Goal: Task Accomplishment & Management: Use online tool/utility

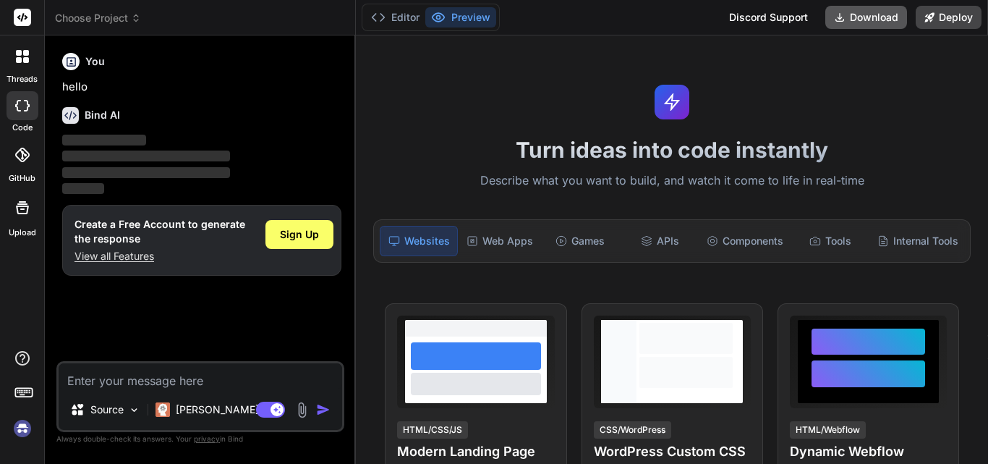
click at [858, 17] on button "Download" at bounding box center [867, 17] width 82 height 23
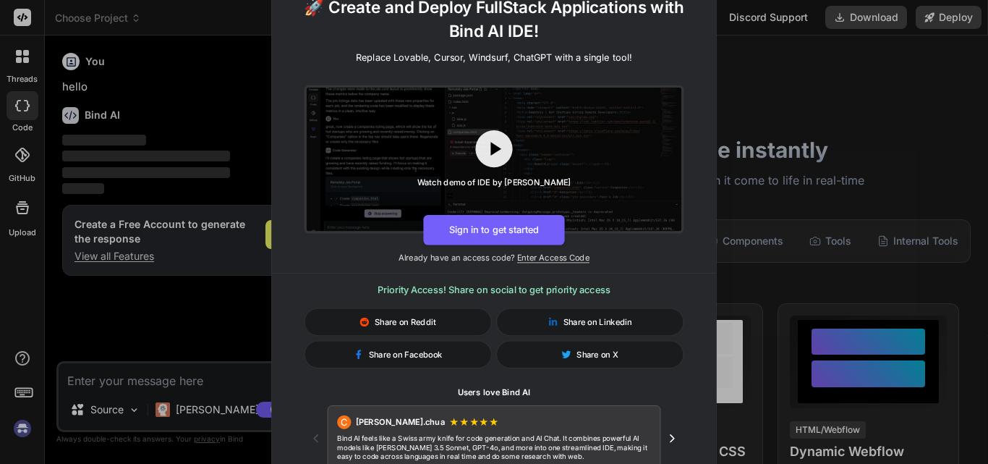
click at [669, 434] on icon "Next testimonial" at bounding box center [673, 438] width 14 height 14
click at [829, 90] on div "🚀 Create and Deploy FullStack Applications with Bind AI IDE! Replace Lovable, C…" at bounding box center [494, 232] width 988 height 464
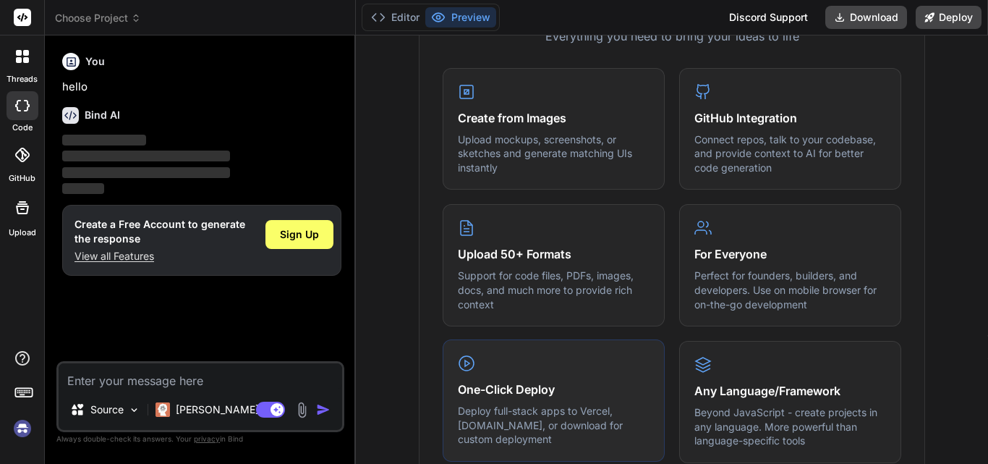
scroll to position [724, 0]
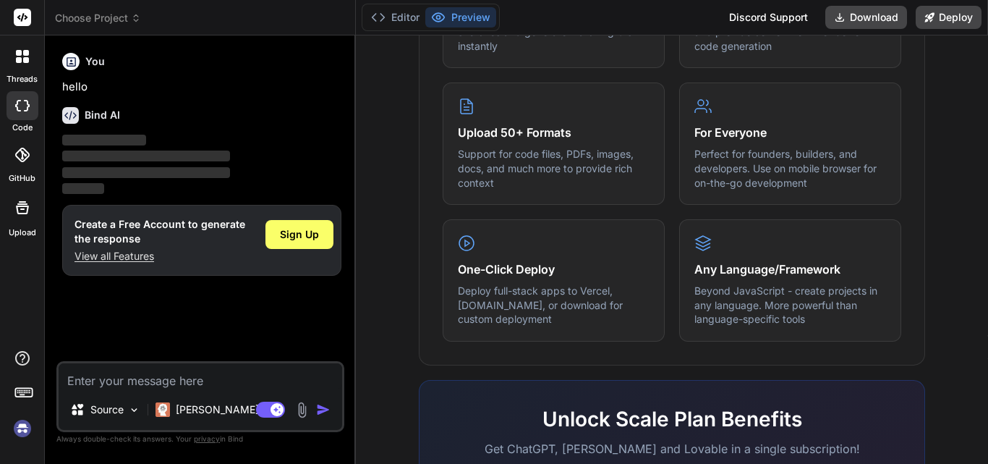
click at [172, 373] on textarea at bounding box center [201, 376] width 284 height 26
click at [22, 114] on div at bounding box center [23, 105] width 32 height 29
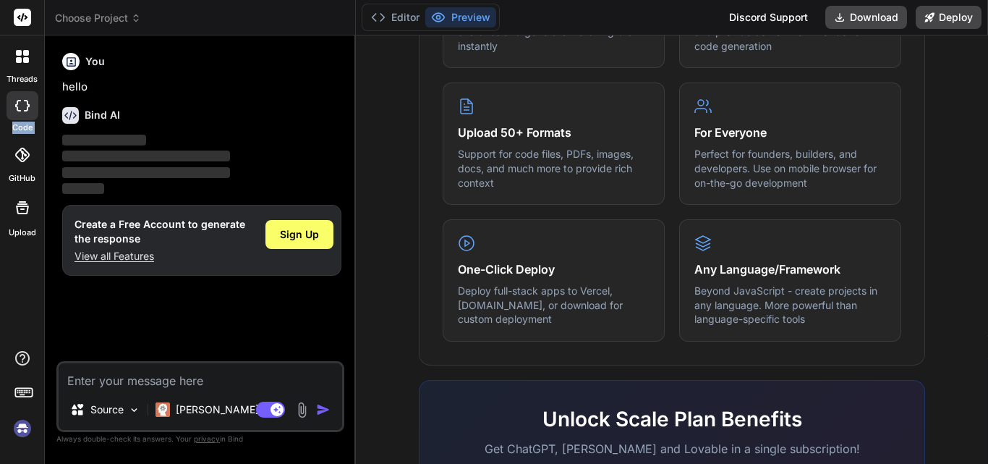
click at [22, 114] on div at bounding box center [23, 105] width 32 height 29
click at [322, 231] on div "Sign Up" at bounding box center [300, 234] width 68 height 29
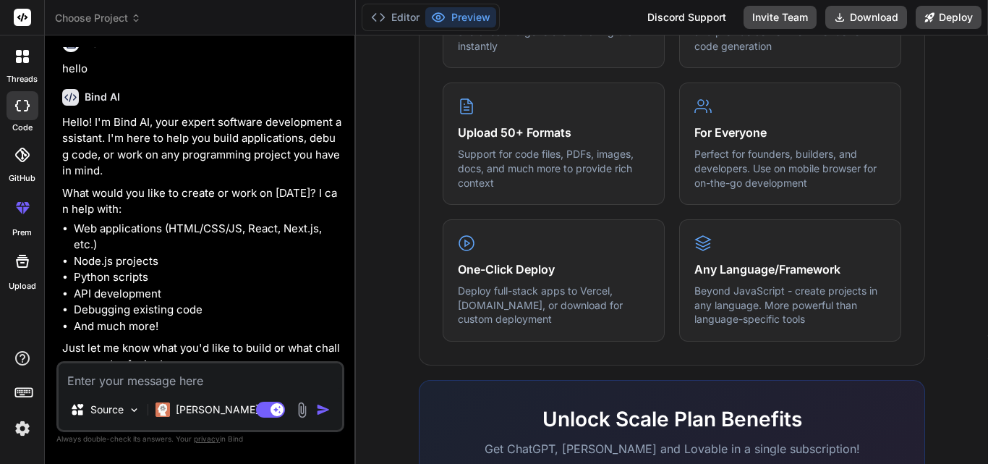
scroll to position [33, 0]
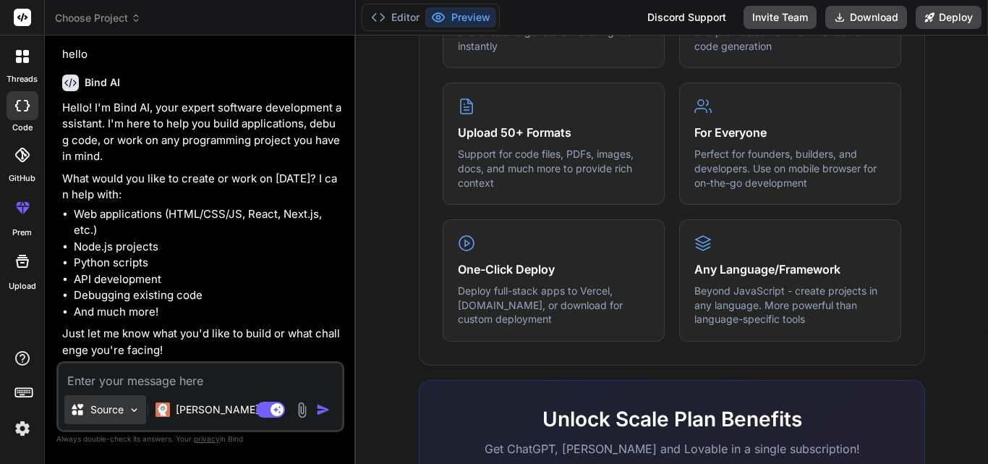
click at [132, 413] on img at bounding box center [134, 410] width 12 height 12
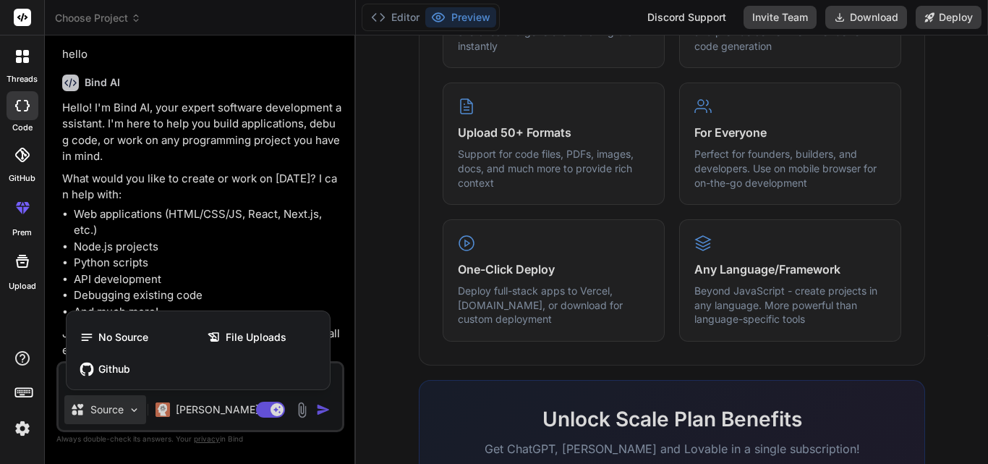
click at [132, 413] on div at bounding box center [494, 232] width 988 height 464
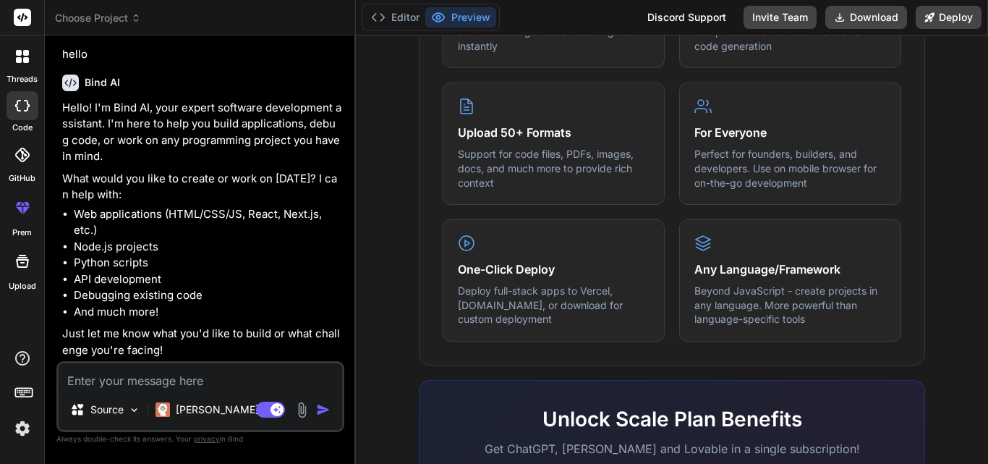
click at [301, 405] on img at bounding box center [302, 410] width 17 height 17
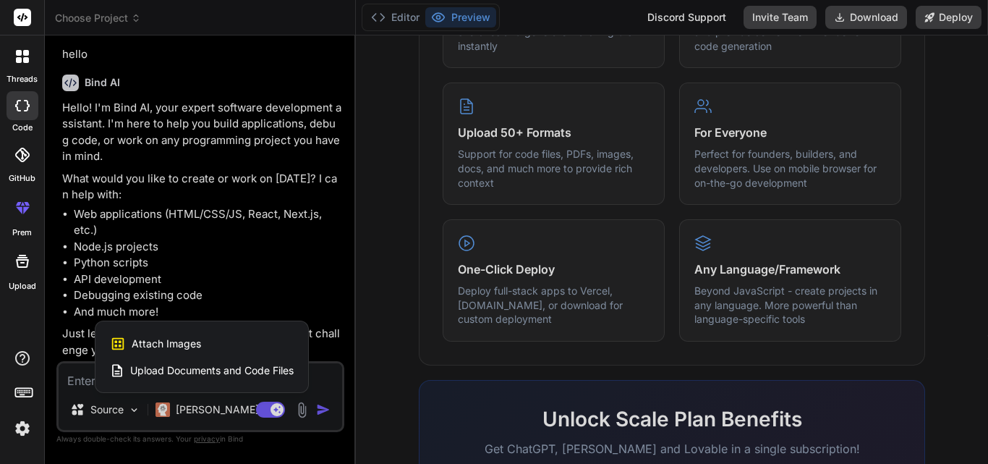
click at [174, 365] on span "Upload Documents and Code Files" at bounding box center [212, 370] width 164 height 14
type textarea "x"
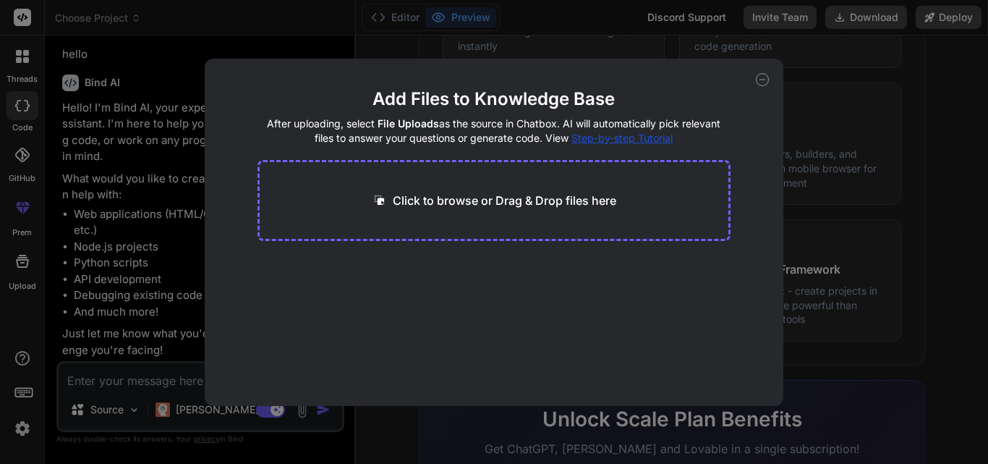
click at [465, 195] on p "Click to browse or Drag & Drop files here" at bounding box center [505, 200] width 224 height 17
type input "C:\fakepath\par.py"
click at [706, 353] on button "Finish" at bounding box center [705, 362] width 51 height 29
click at [154, 388] on div "Add Files to Knowledge Base After uploading, select File Uploads as the source …" at bounding box center [494, 232] width 988 height 464
type textarea "x"
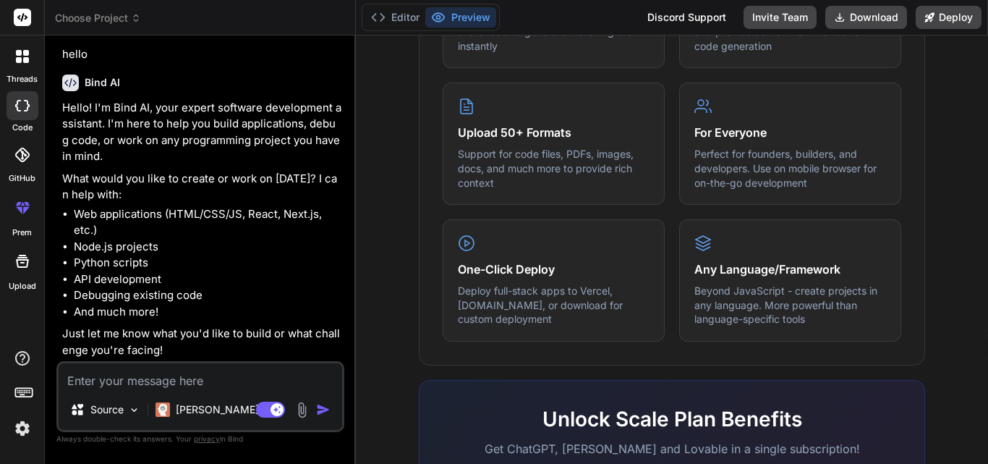
click at [158, 381] on textarea at bounding box center [201, 376] width 284 height 26
type textarea "A"
type textarea "x"
type textarea "AD"
type textarea "x"
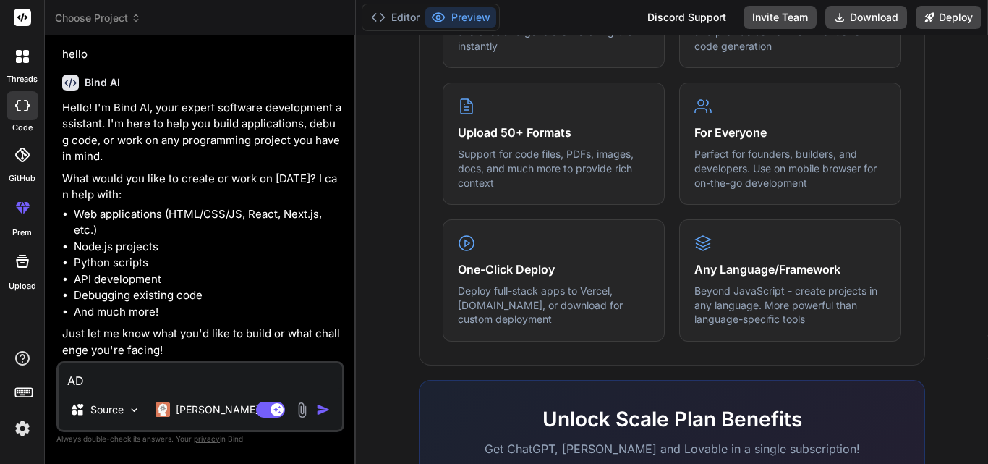
type textarea "ADD"
type textarea "x"
type textarea "ADD"
type textarea "x"
type textarea "ADD a"
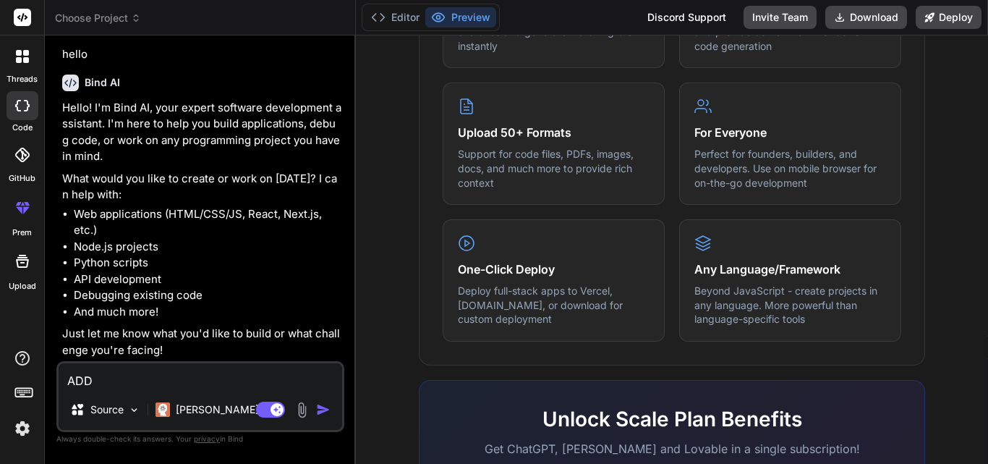
type textarea "x"
type textarea "ADD a"
type textarea "x"
type textarea "ADD a c"
type textarea "x"
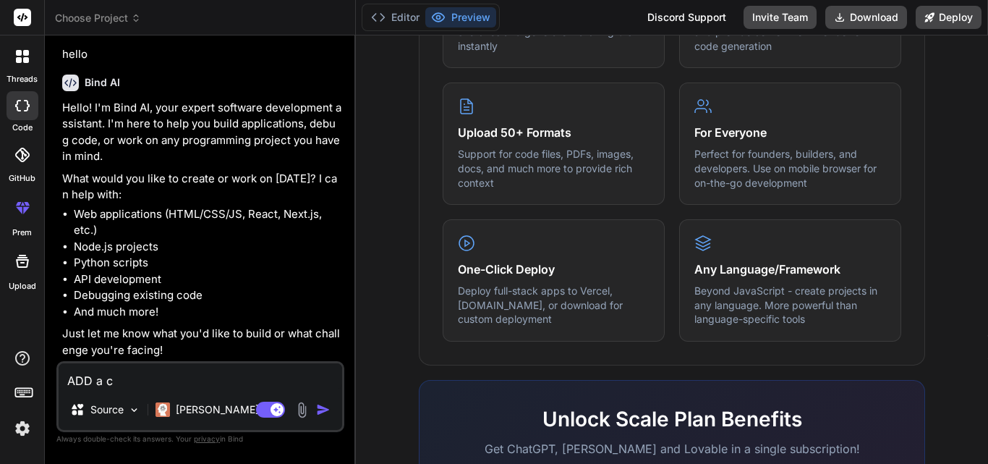
type textarea "ADD a co"
type textarea "x"
type textarea "ADD a cou"
type textarea "x"
type textarea "ADD a coun"
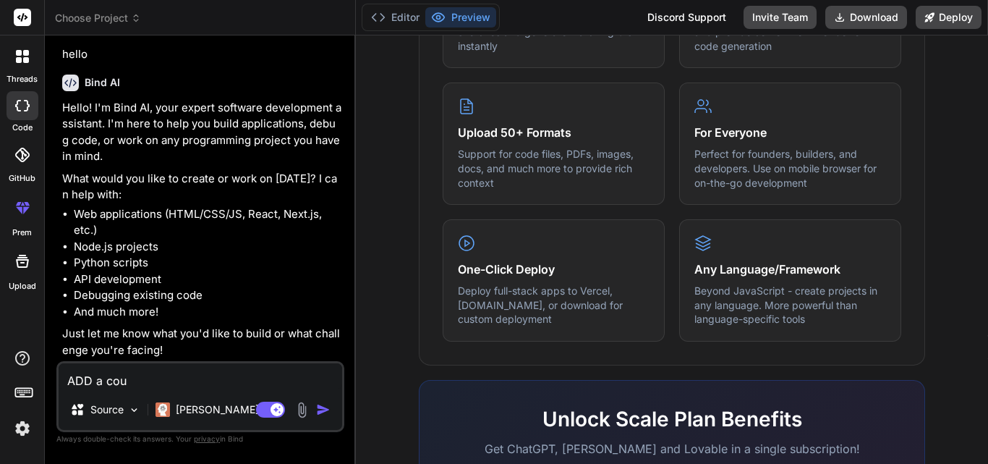
type textarea "x"
type textarea "ADD a count"
type textarea "x"
type textarea "ADD a counte"
type textarea "x"
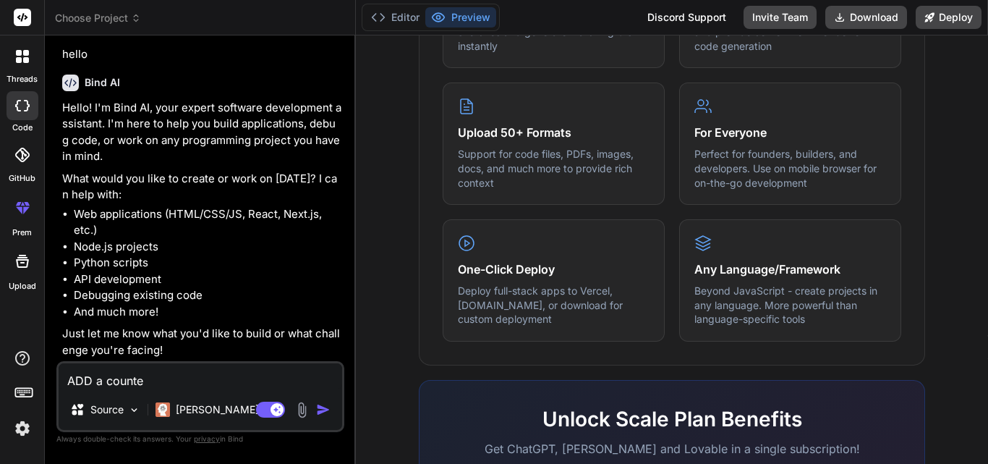
type textarea "ADD a counter"
type textarea "x"
type textarea "ADD a counter"
type textarea "x"
type textarea "ADD a counter s"
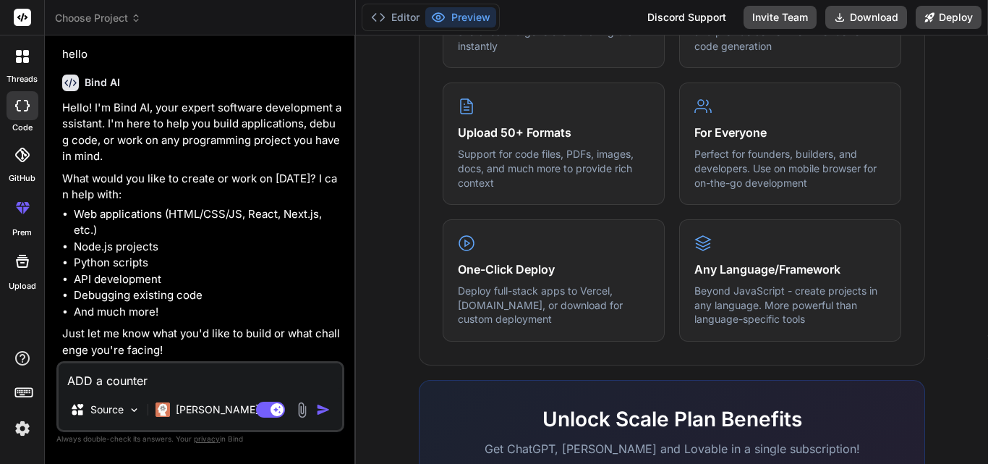
type textarea "x"
type textarea "ADD a counter st"
type textarea "x"
type textarea "ADD a counter str"
type textarea "x"
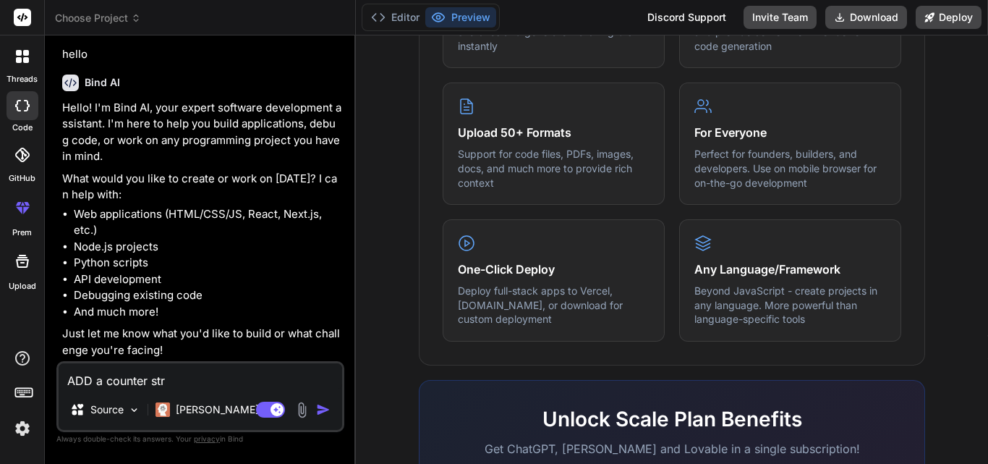
type textarea "ADD a counter stri"
type textarea "x"
type textarea "ADD a counter strik"
type textarea "x"
type textarea "ADD a counter strike"
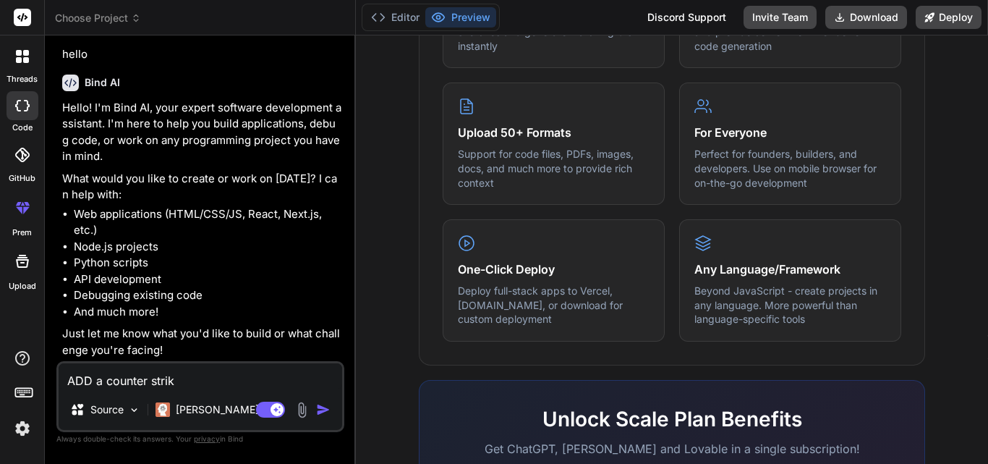
type textarea "x"
type textarea "ADD a counter strike"
type textarea "x"
type textarea "ADD a counter strike v"
type textarea "x"
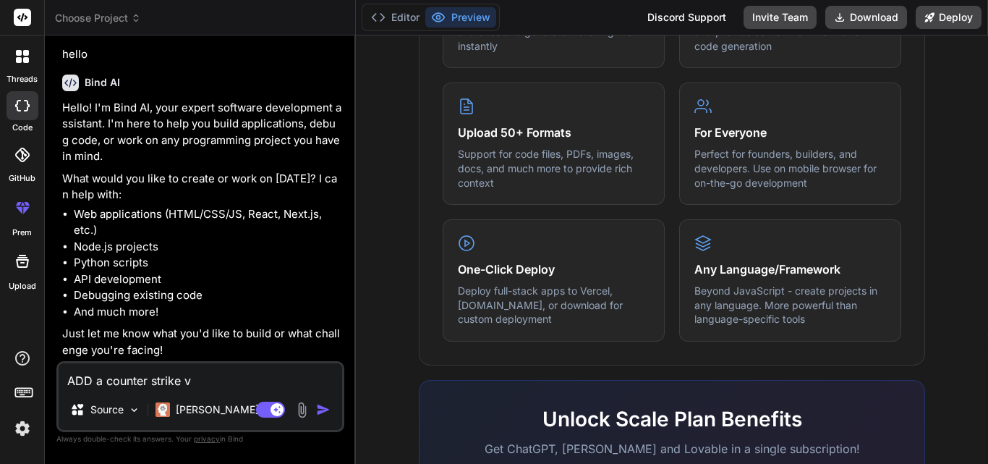
type textarea "ADD a counter strike vu"
type textarea "x"
type textarea "ADD a counter strike vut"
type textarea "x"
type textarea "ADD a counter strike vutt"
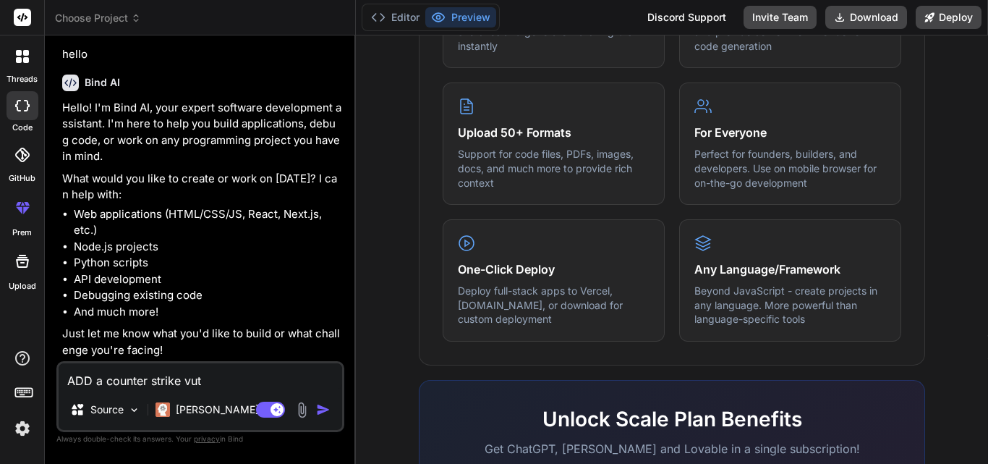
type textarea "x"
type textarea "ADD a counter strike vutto"
type textarea "x"
type textarea "ADD a counter strike vutt"
type textarea "x"
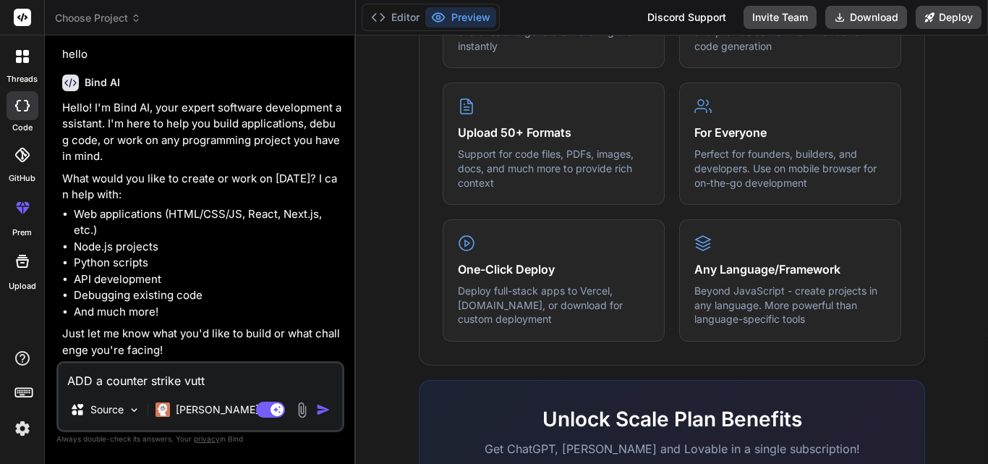
type textarea "ADD a counter strike vut"
type textarea "x"
type textarea "ADD a counter strike vu"
type textarea "x"
type textarea "ADD a counter strike v"
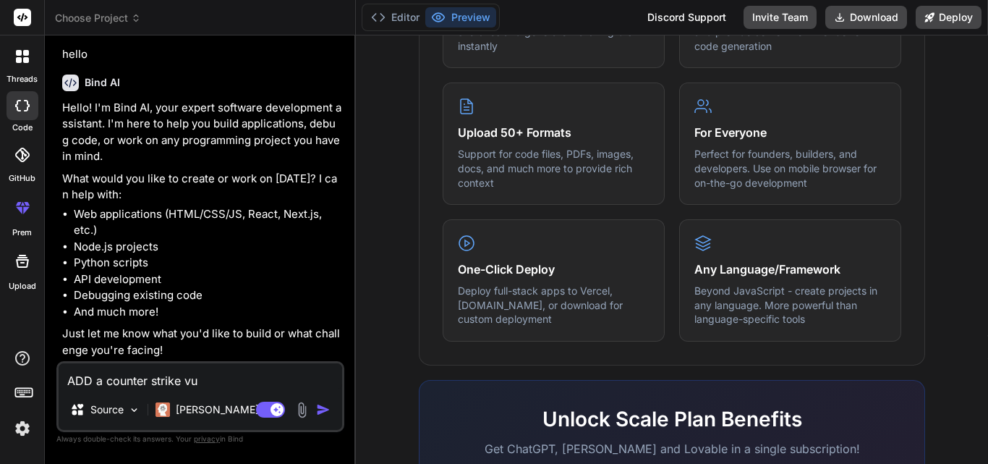
type textarea "x"
type textarea "ADD a counter strike"
type textarea "x"
type textarea "ADD a counter strike b"
type textarea "x"
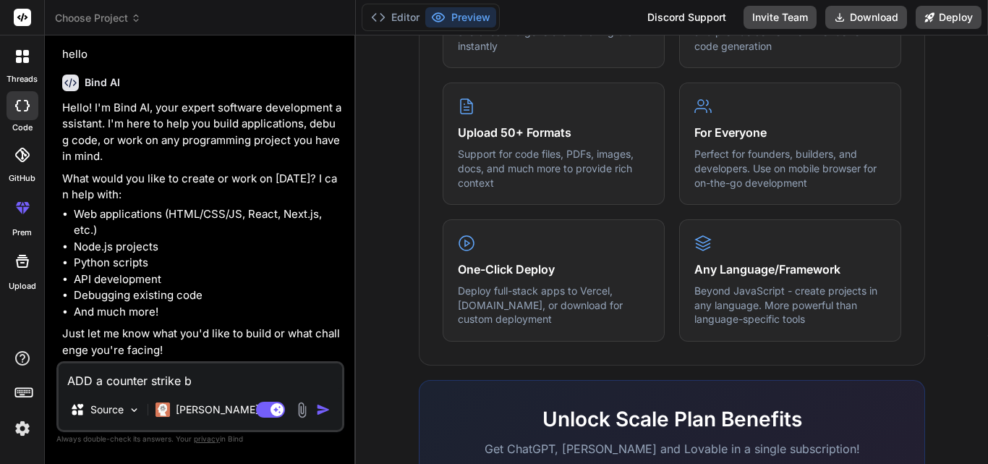
type textarea "ADD a counter strike bu"
type textarea "x"
type textarea "ADD a counter strike but"
type textarea "x"
type textarea "ADD a counter strike butt"
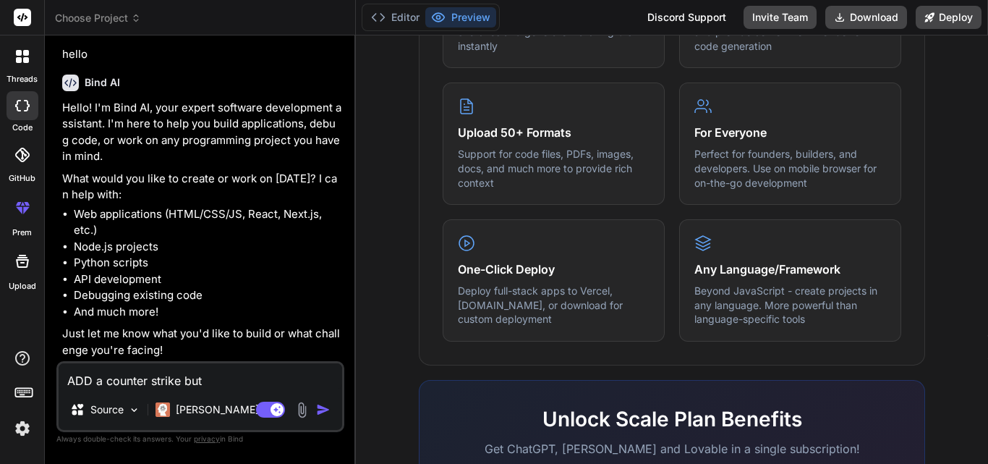
type textarea "x"
type textarea "ADD a counter strike butto"
type textarea "x"
type textarea "ADD a counter strike button"
type textarea "x"
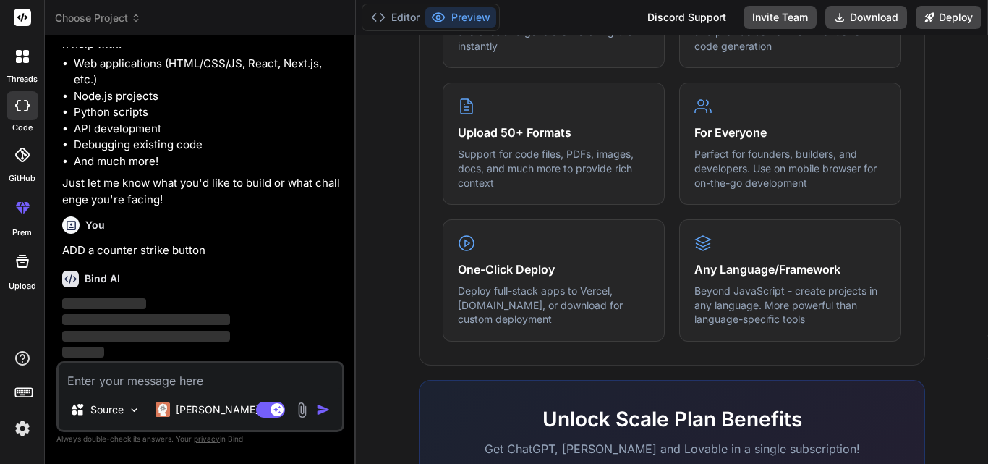
scroll to position [183, 0]
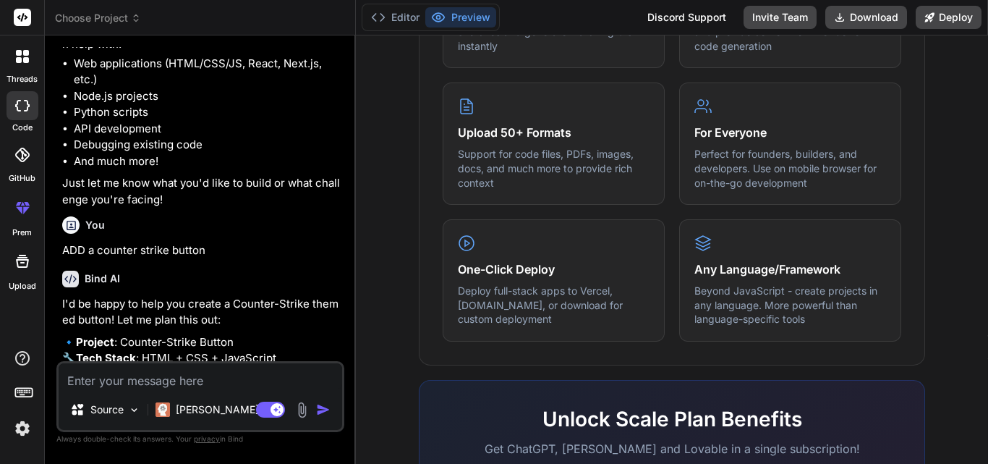
type textarea "x"
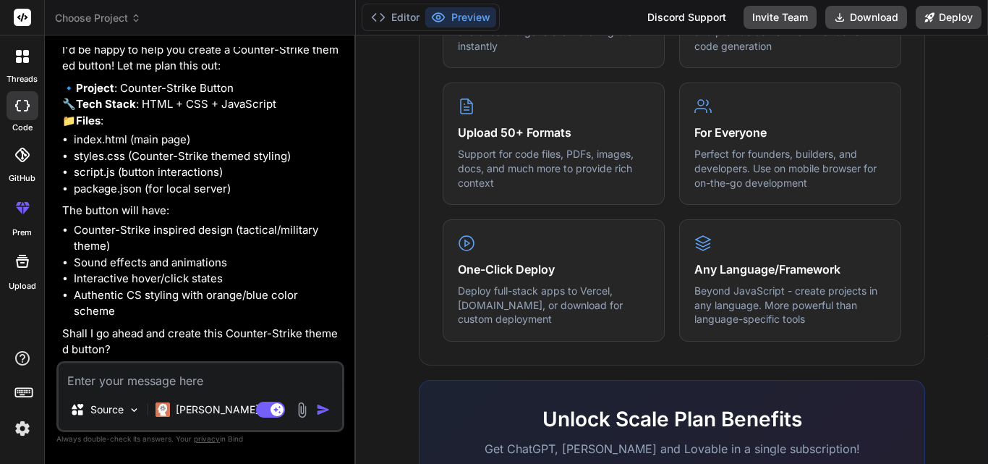
scroll to position [453, 0]
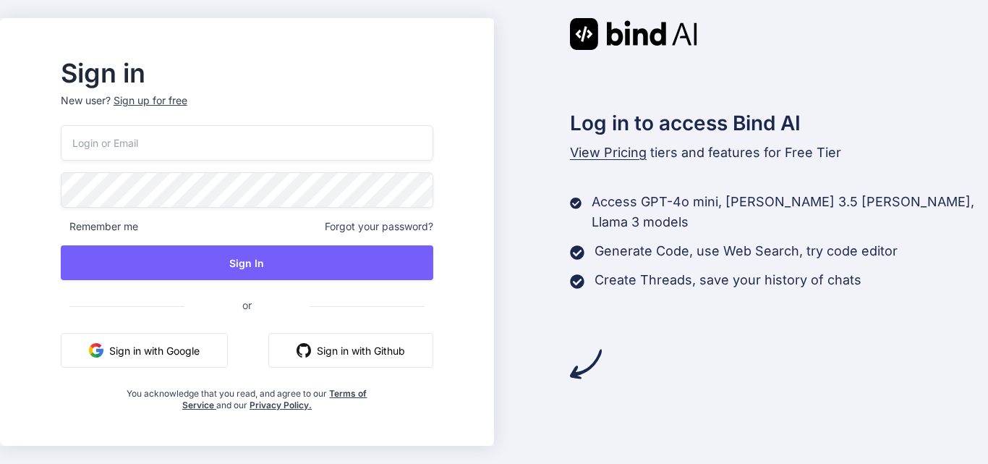
click at [145, 351] on button "Sign in with Google" at bounding box center [144, 350] width 167 height 35
